Goal: Use online tool/utility: Utilize a website feature to perform a specific function

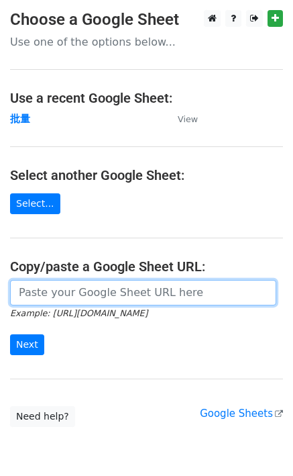
click at [99, 290] on input "url" at bounding box center [143, 292] width 266 height 25
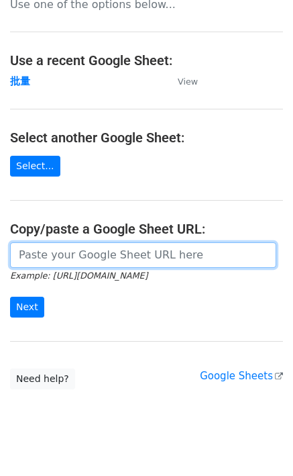
scroll to position [55, 0]
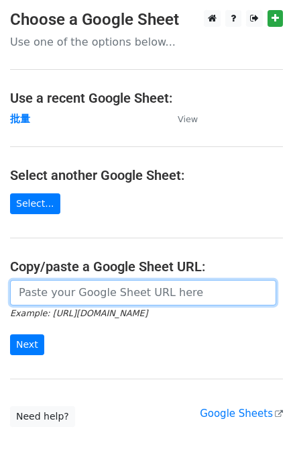
click at [56, 293] on input "url" at bounding box center [143, 292] width 266 height 25
paste input "[URL][DOMAIN_NAME]"
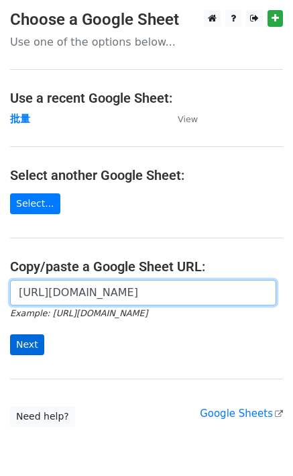
type input "https://docs.google.com/spreadsheets/d/1OdUcEapwDADx0zbrvSCU0vXH1fP2oNqM76vy0e6…"
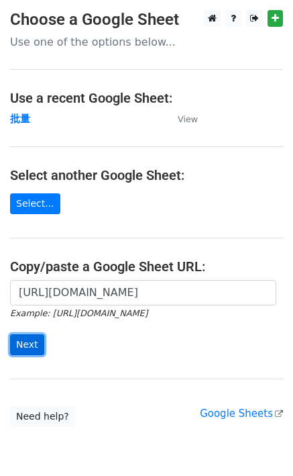
click at [29, 337] on input "Next" at bounding box center [27, 344] width 34 height 21
